Goal: Find specific page/section: Find specific page/section

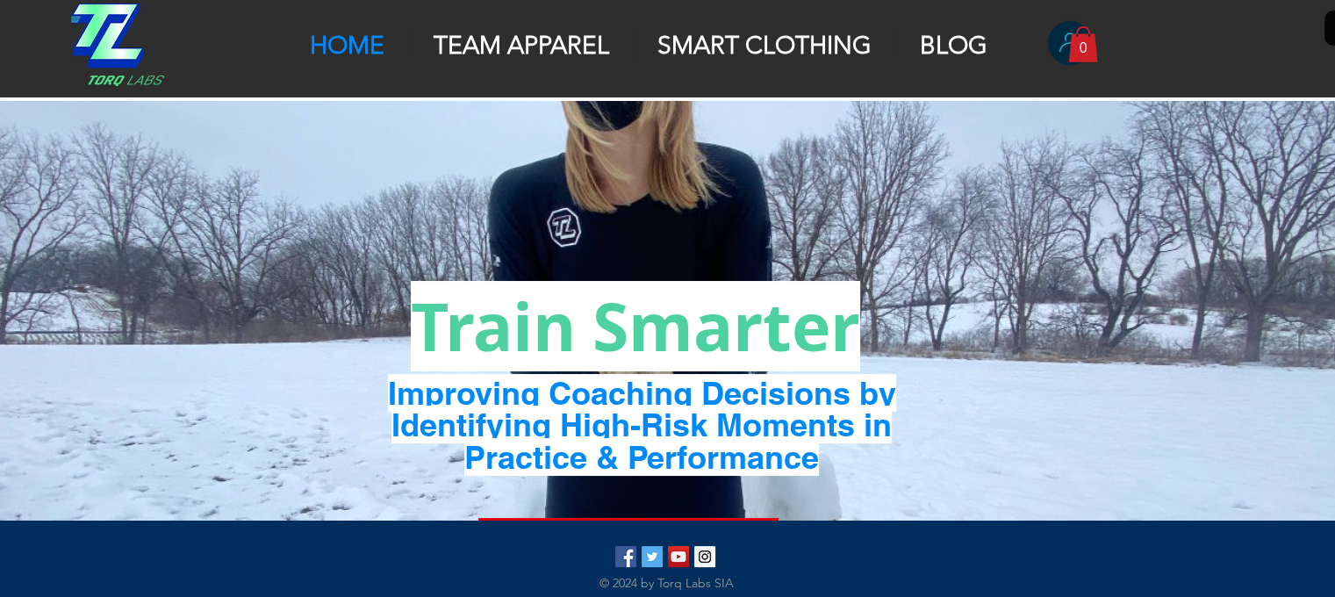
click at [491, 47] on p "TEAM APPAREL" at bounding box center [521, 46] width 193 height 30
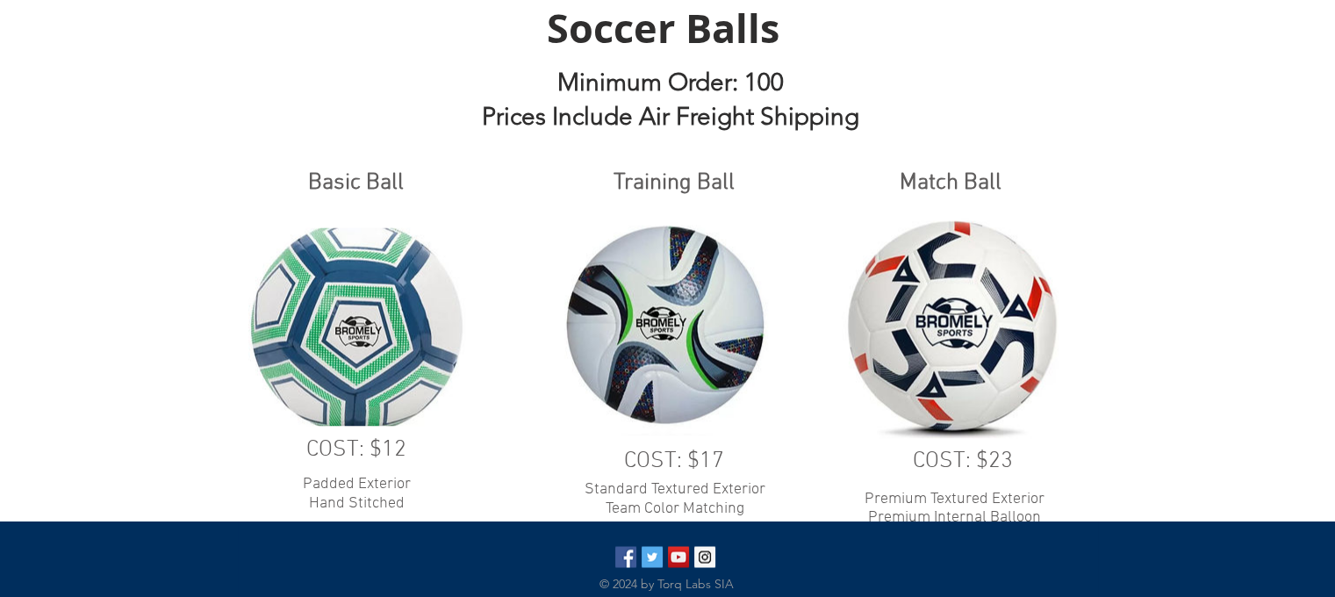
scroll to position [2859, 0]
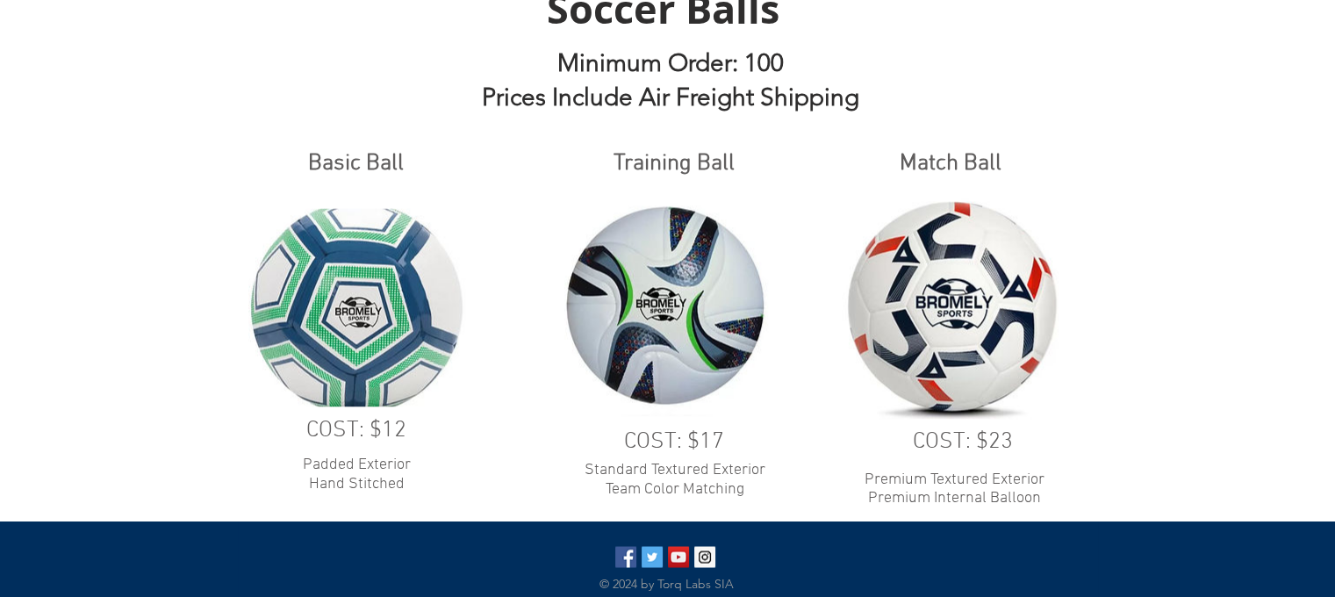
click at [21, 204] on div at bounding box center [667, 273] width 1335 height 617
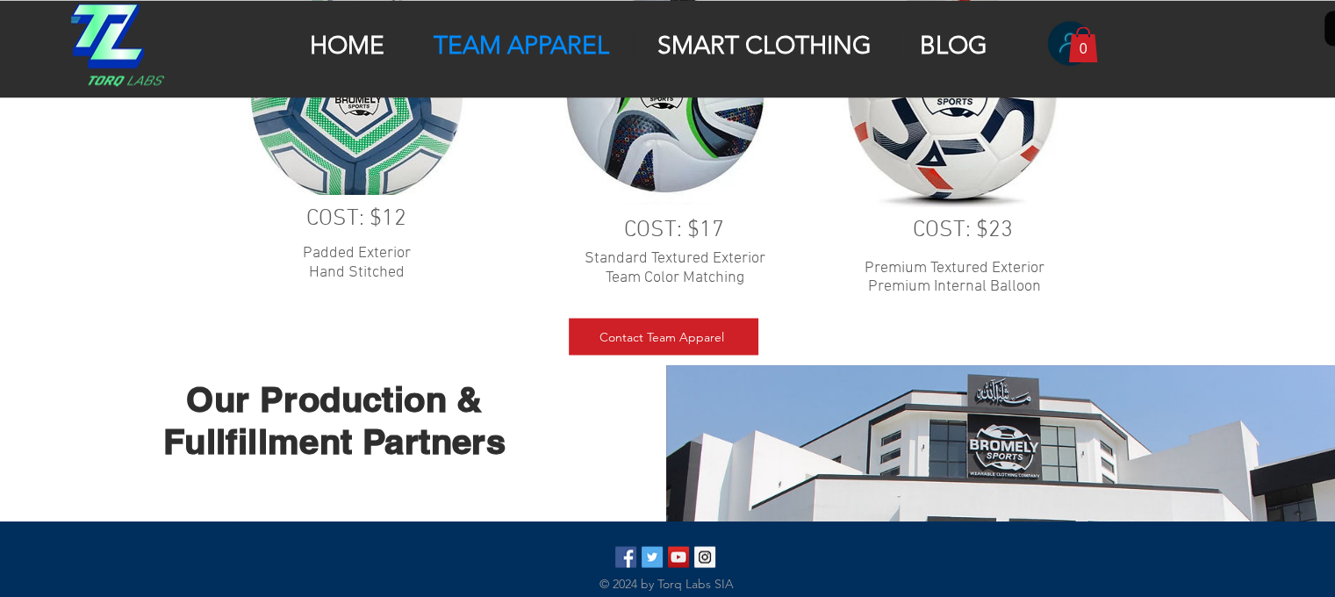
scroll to position [3072, 0]
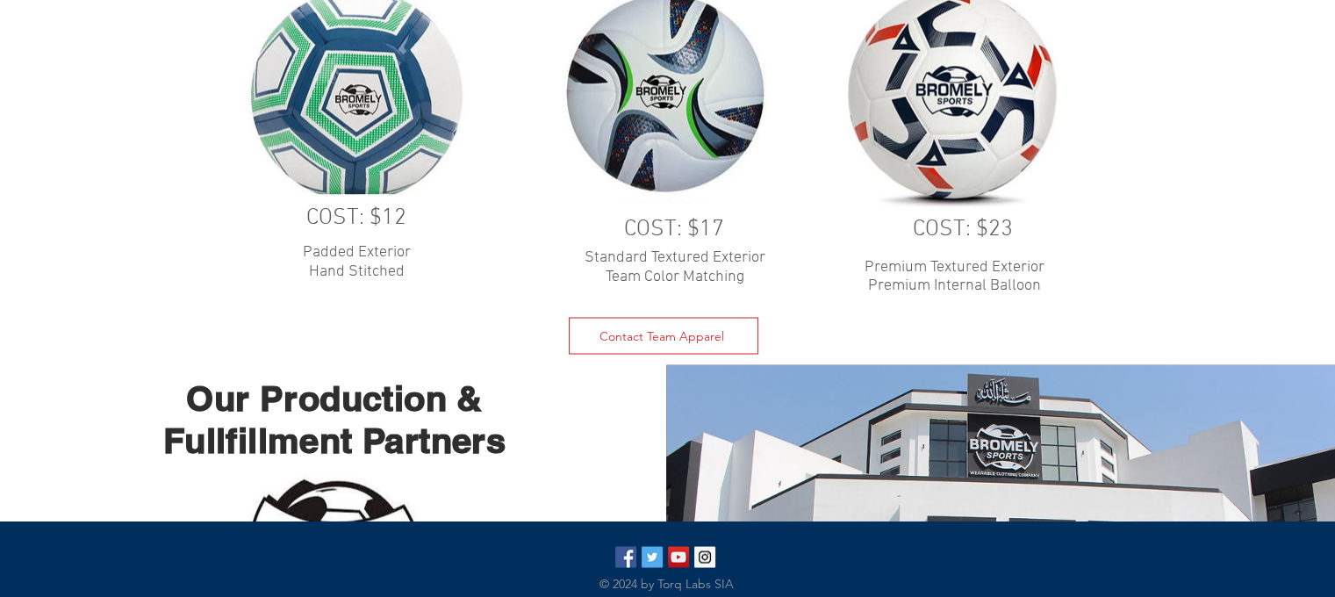
click at [685, 327] on span "Contact Team Apparel" at bounding box center [664, 335] width 188 height 35
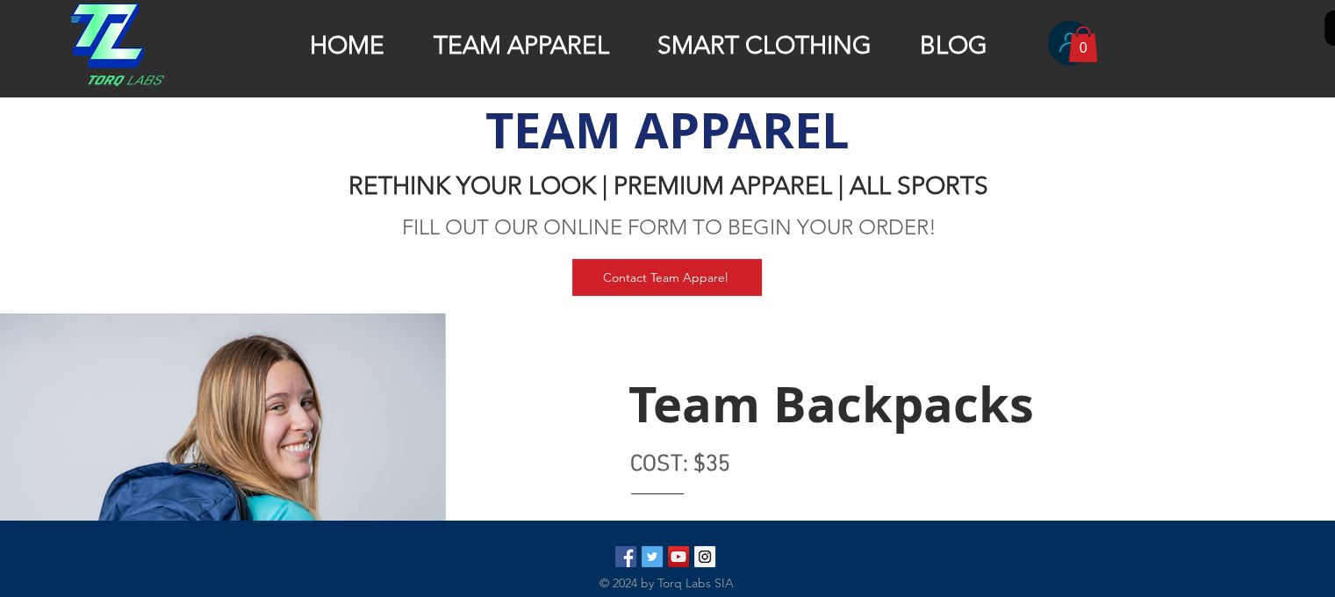
scroll to position [3072, 0]
